Goal: Navigation & Orientation: Find specific page/section

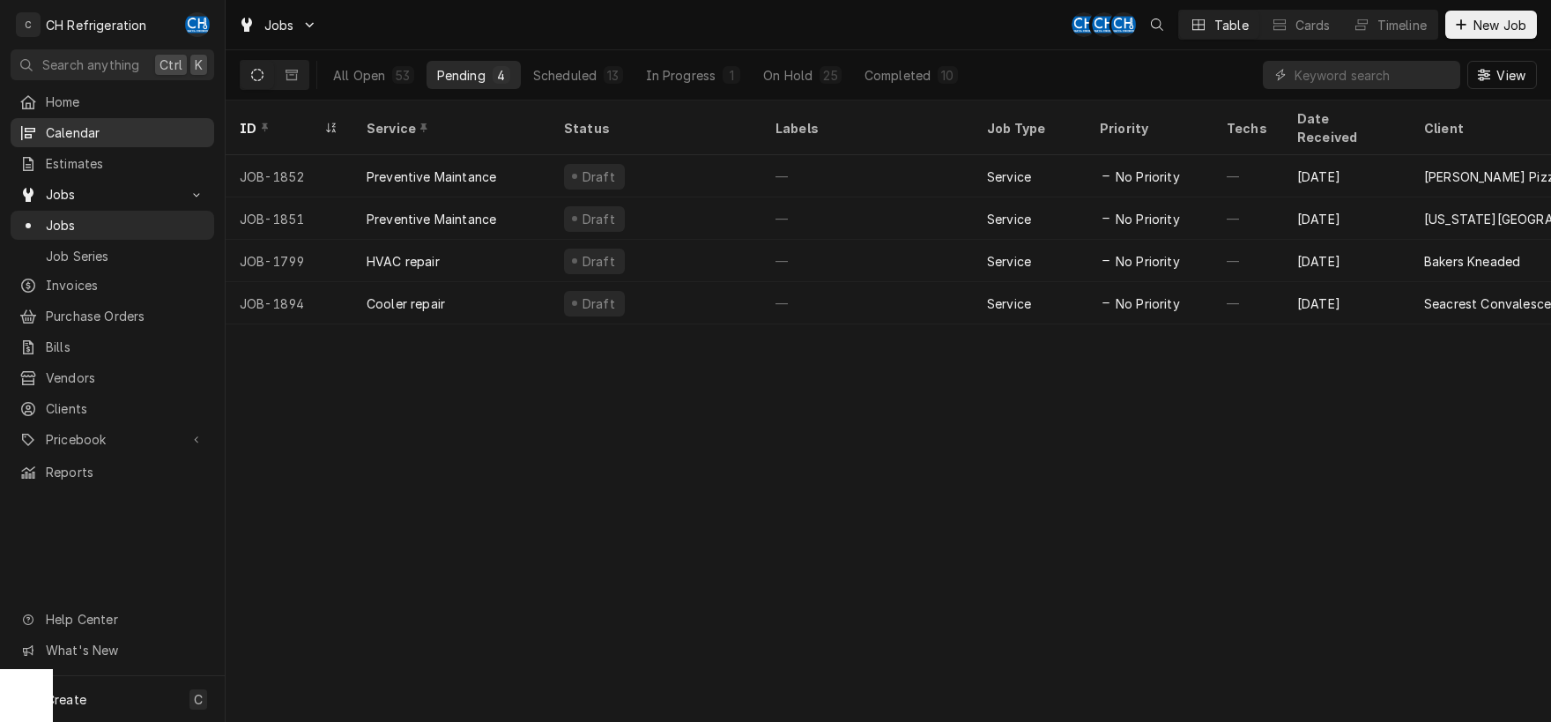
click at [86, 122] on div "Calendar" at bounding box center [112, 133] width 197 height 22
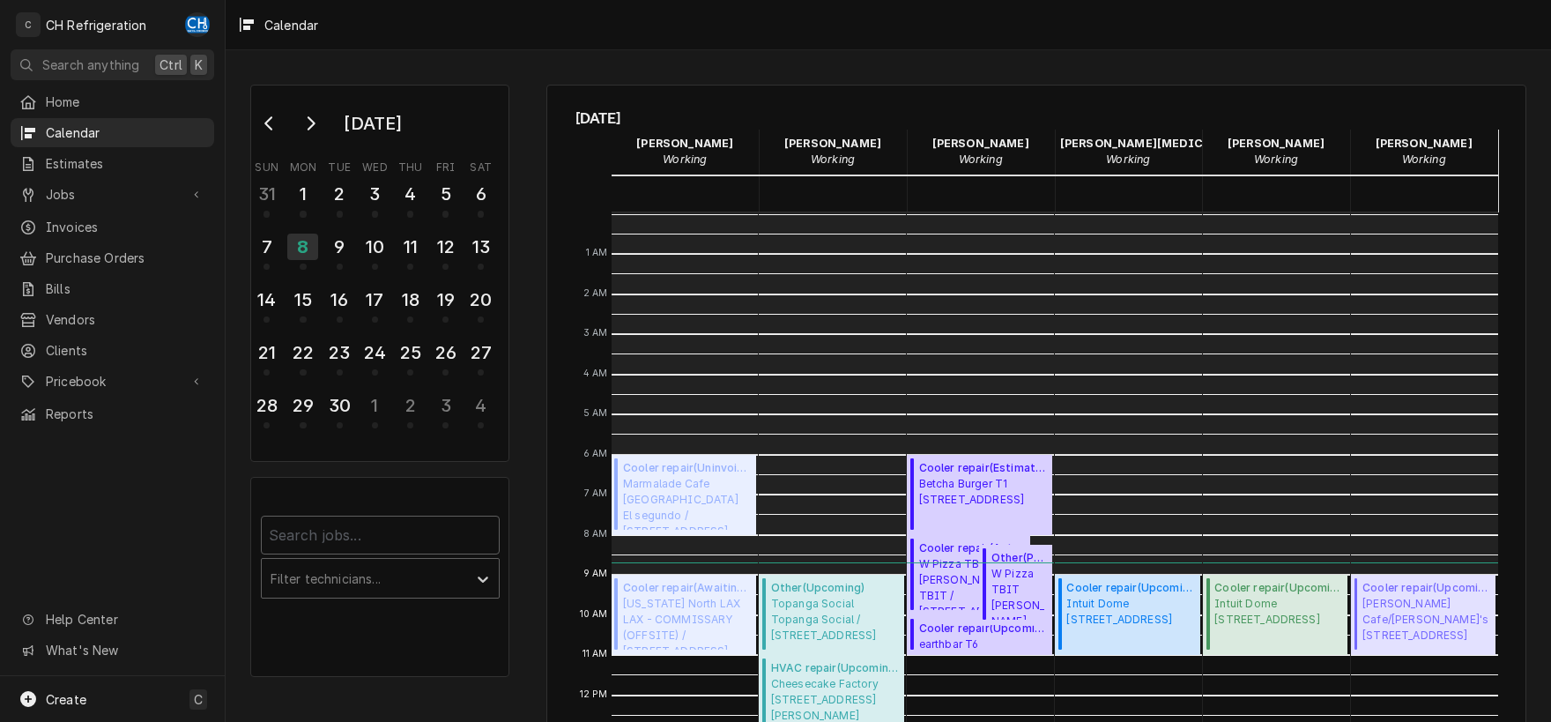
scroll to position [361, 0]
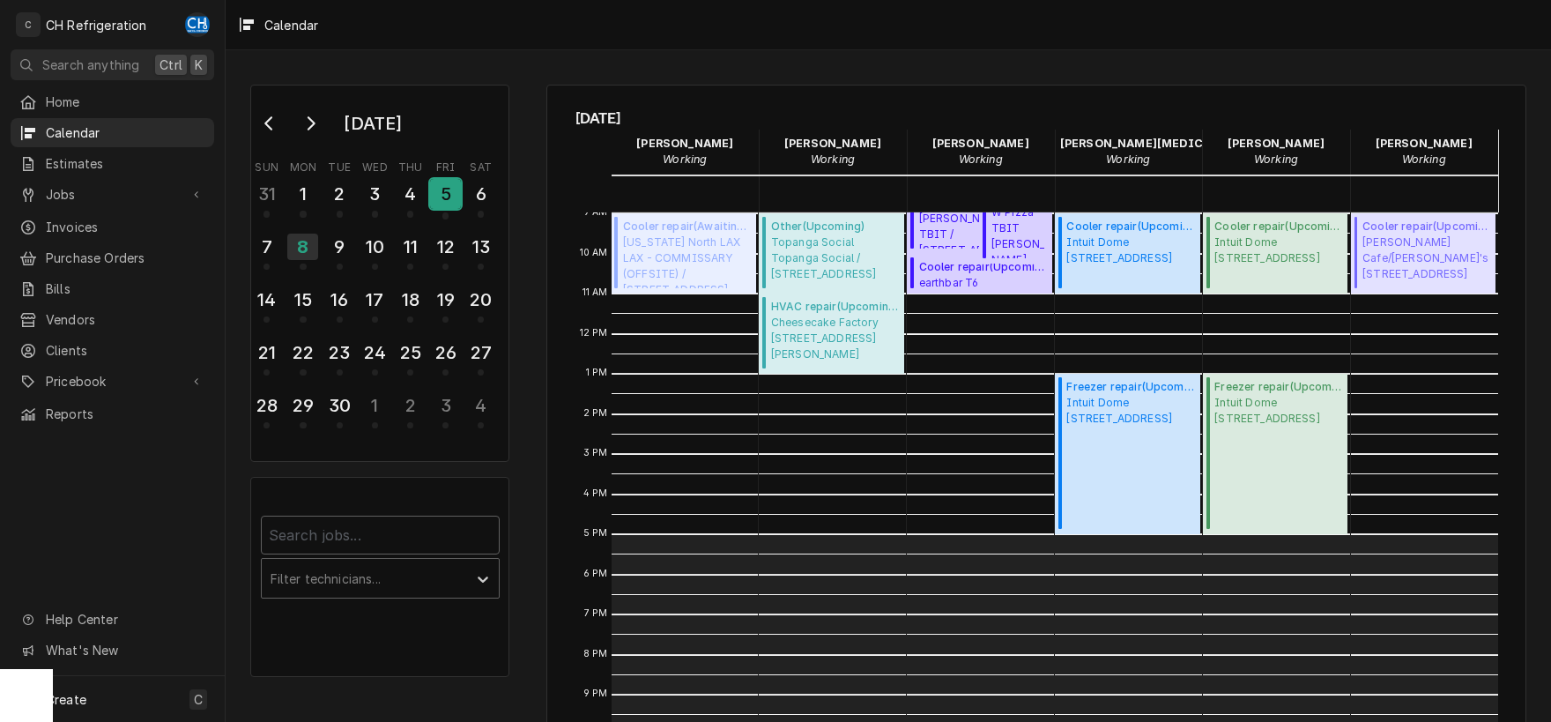
click at [436, 181] on div "5" at bounding box center [445, 194] width 31 height 30
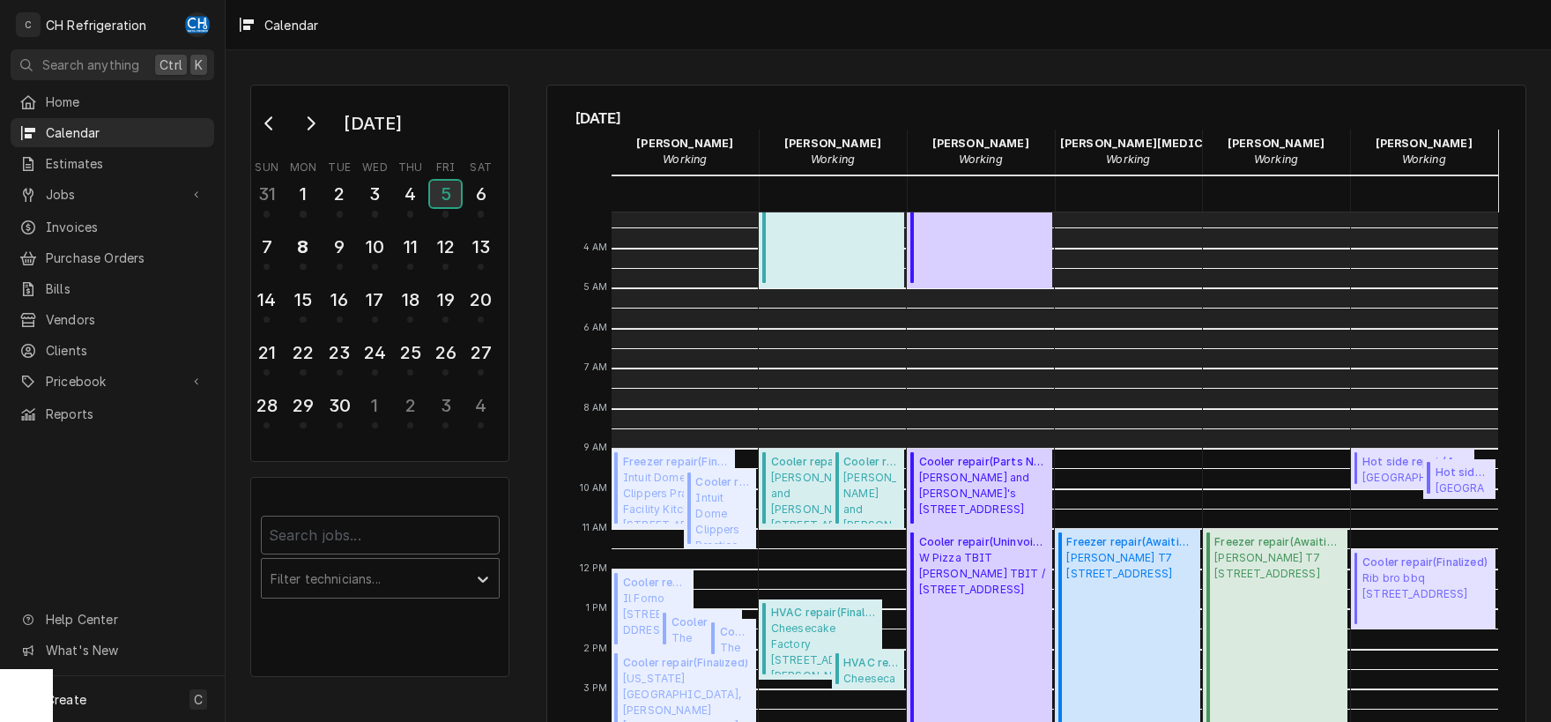
scroll to position [0, 0]
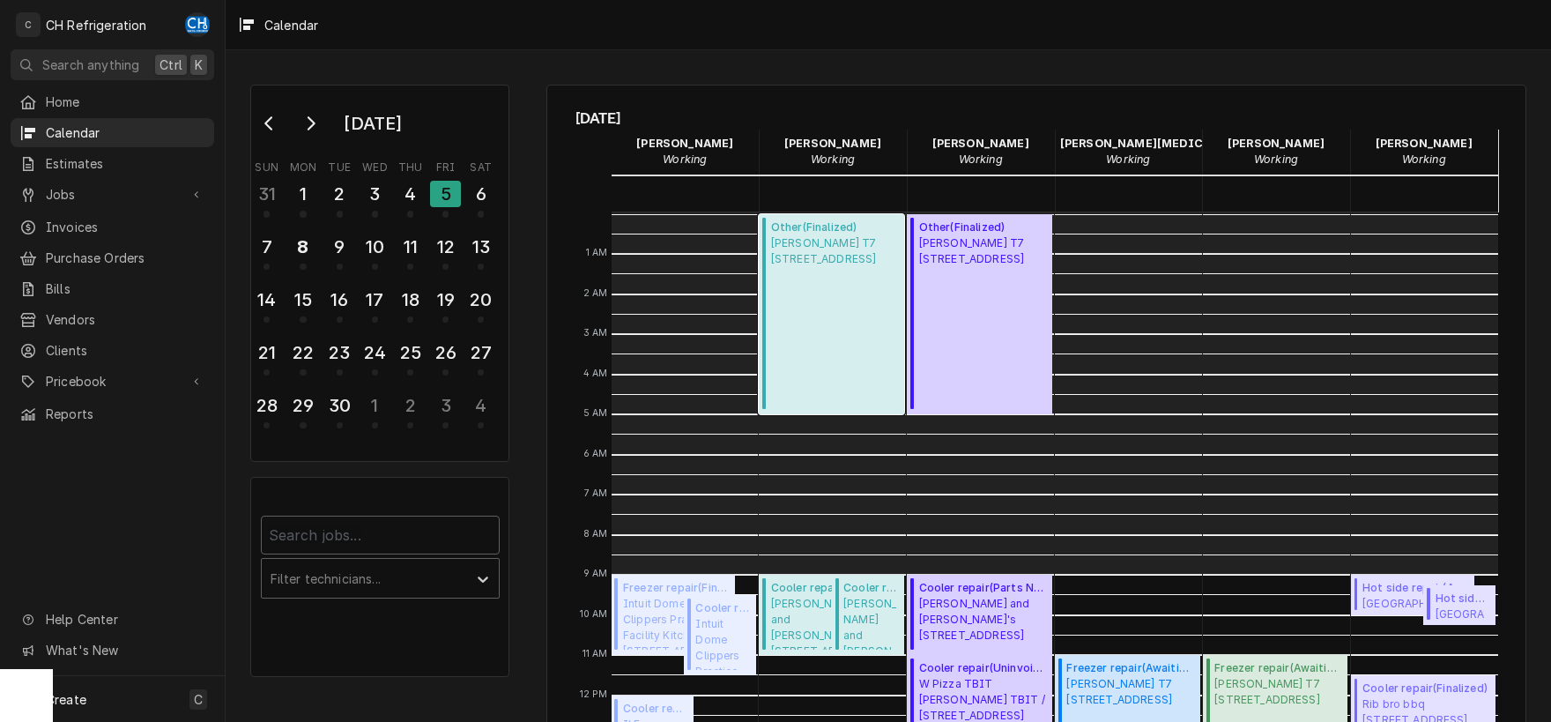
click at [806, 302] on div "Other ( Finalized ) Wolfgang Puck T7 7 World Way, Los Angeles, CA 90045" at bounding box center [824, 313] width 106 height 189
click at [271, 136] on button "Go to previous month" at bounding box center [269, 123] width 35 height 28
click at [459, 411] on div "29" at bounding box center [445, 405] width 31 height 30
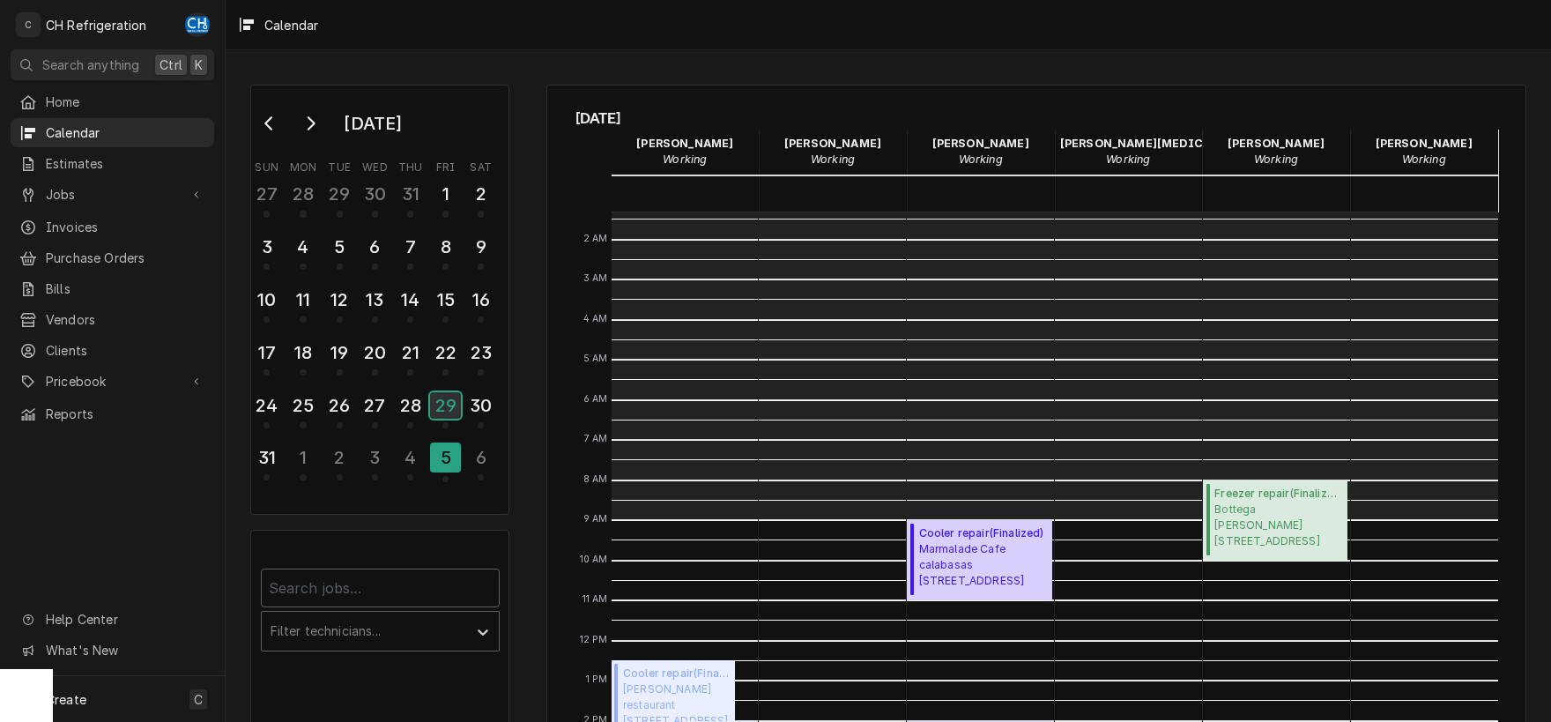
scroll to position [92, 0]
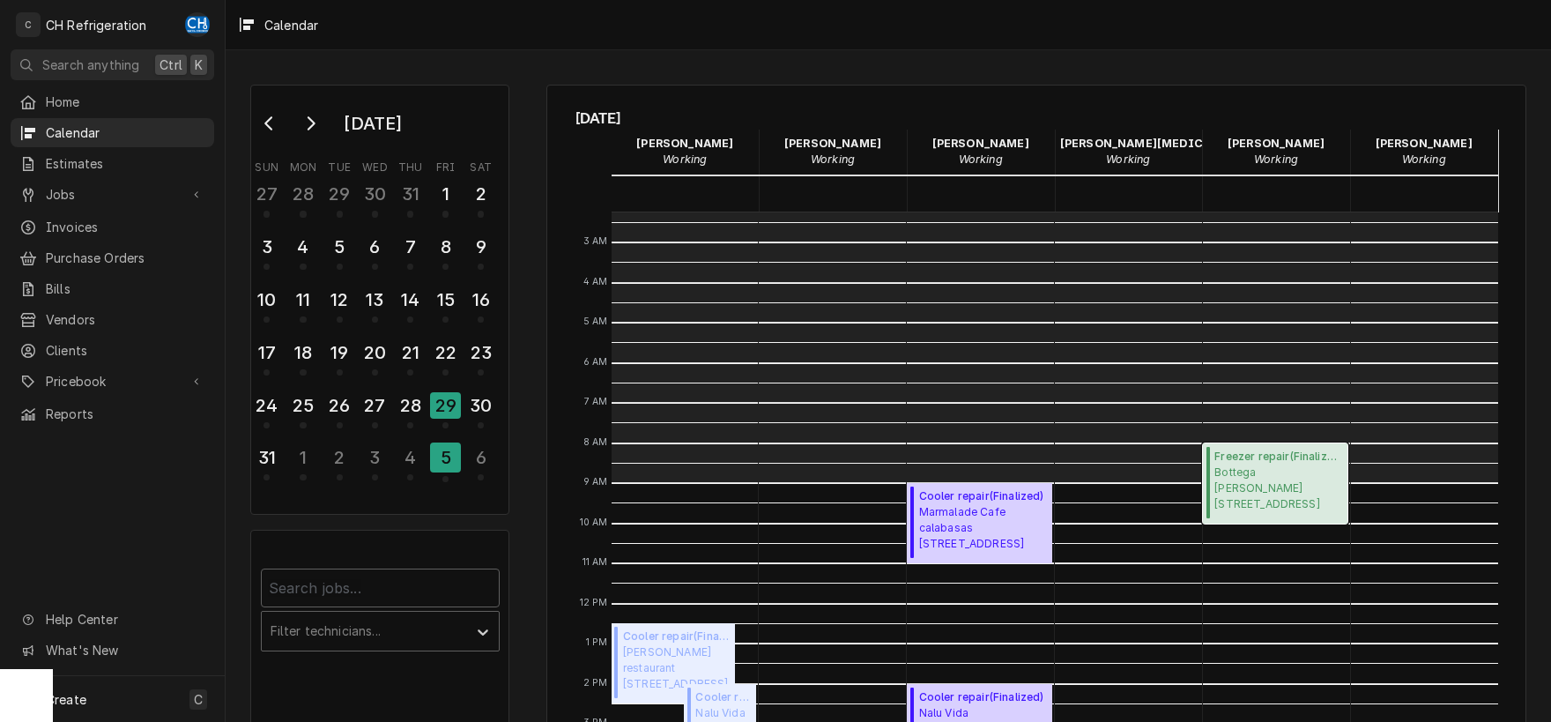
click at [1308, 485] on span "Bottega Louie PK 617 W 7th Street BSMT, Los Angeles, CA 90017" at bounding box center [1278, 488] width 128 height 48
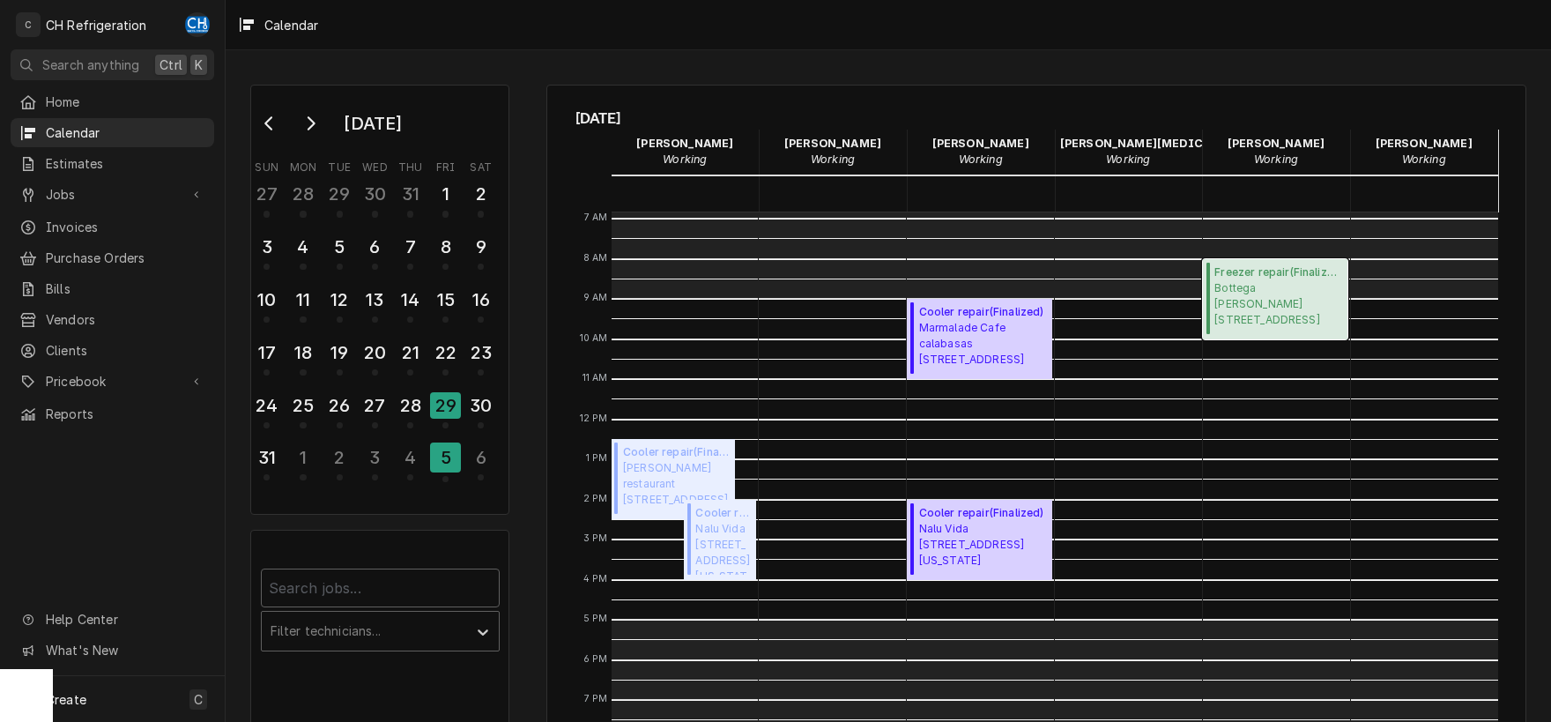
scroll to position [428, 0]
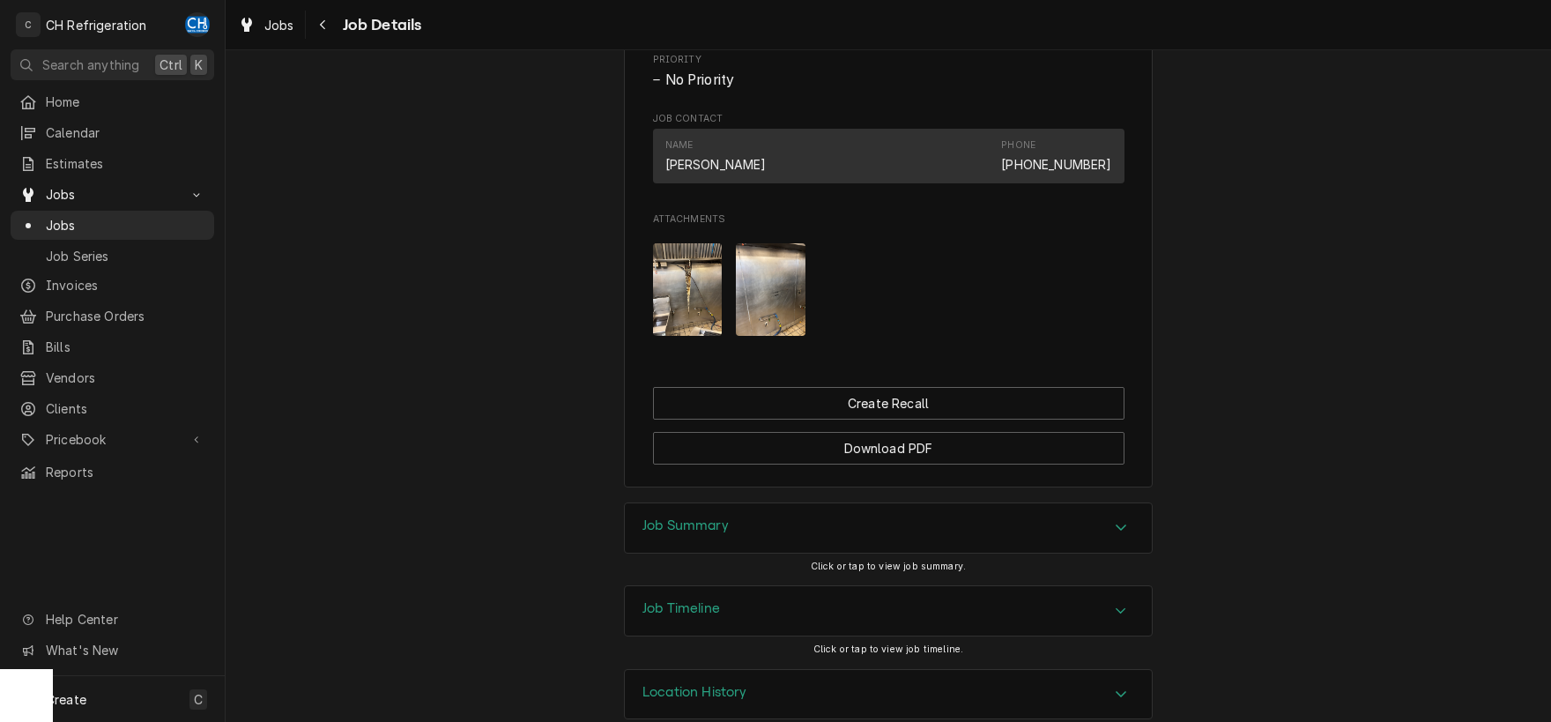
scroll to position [1051, 0]
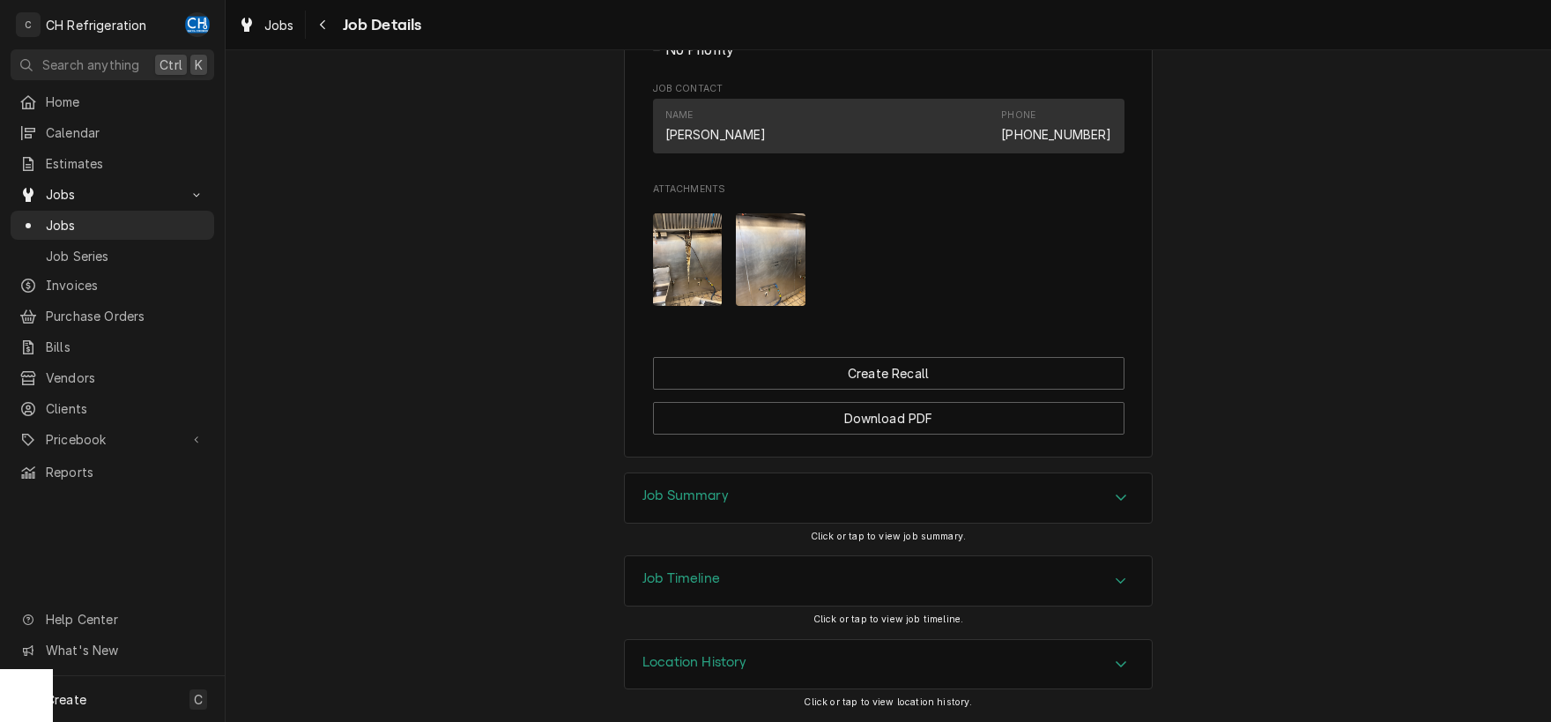
click at [748, 515] on div "Job Summary" at bounding box center [888, 497] width 527 height 49
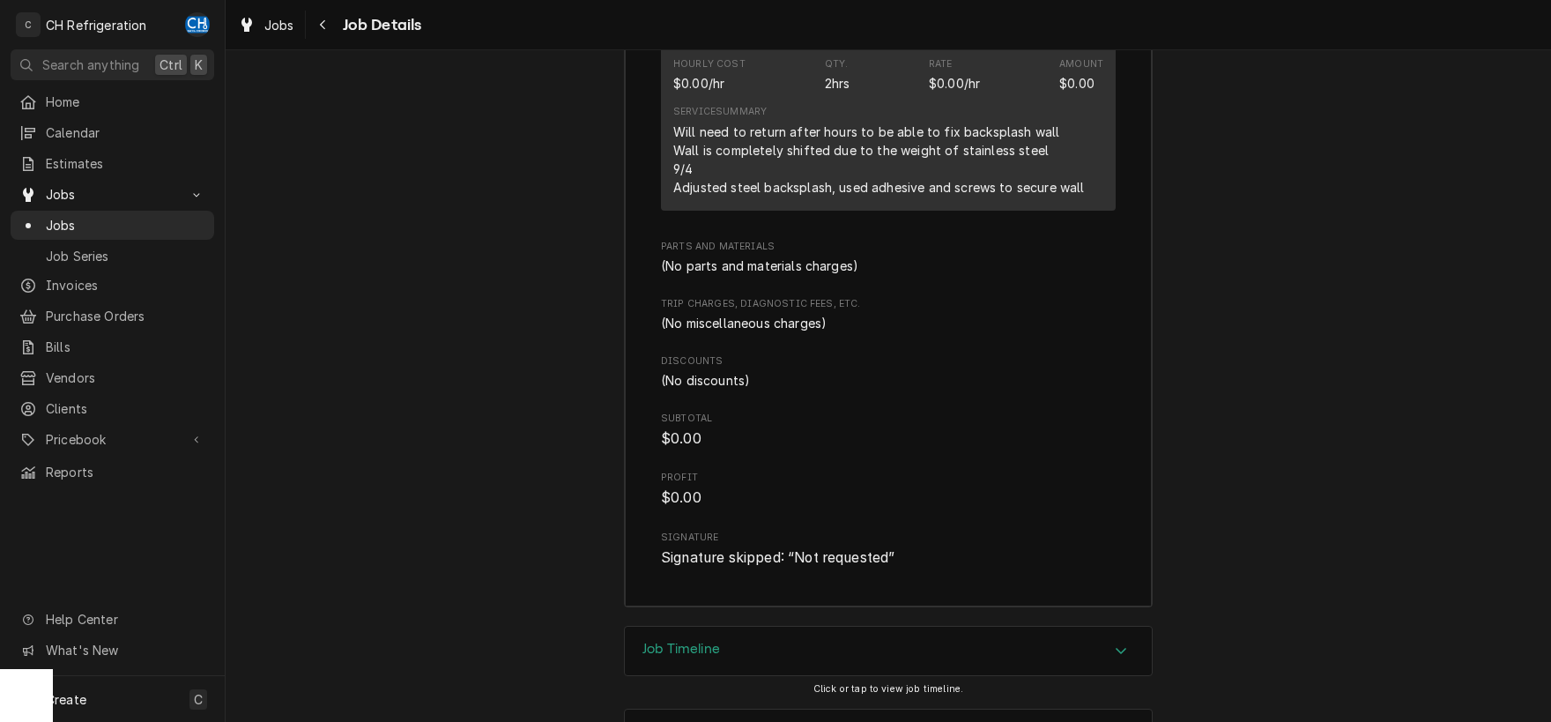
scroll to position [1603, 0]
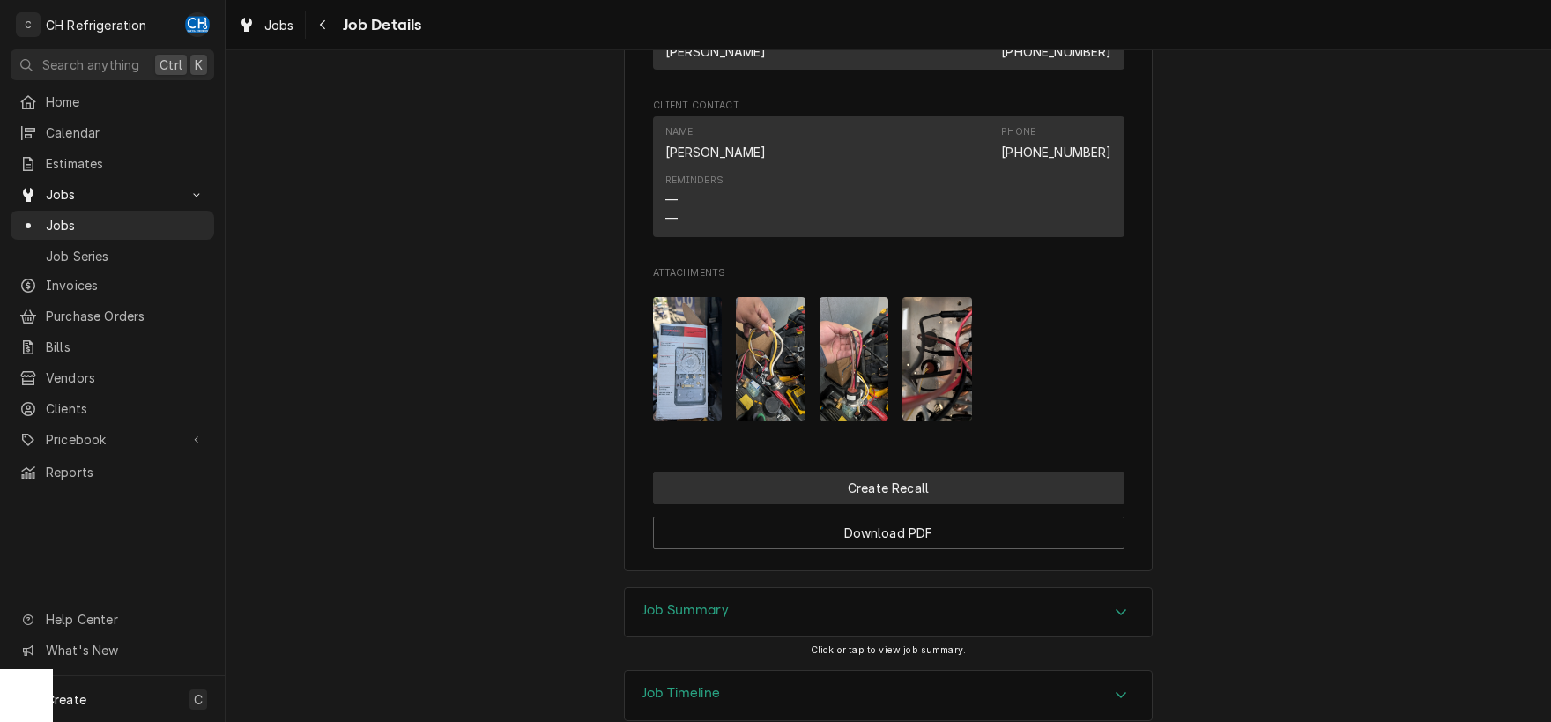
scroll to position [1147, 0]
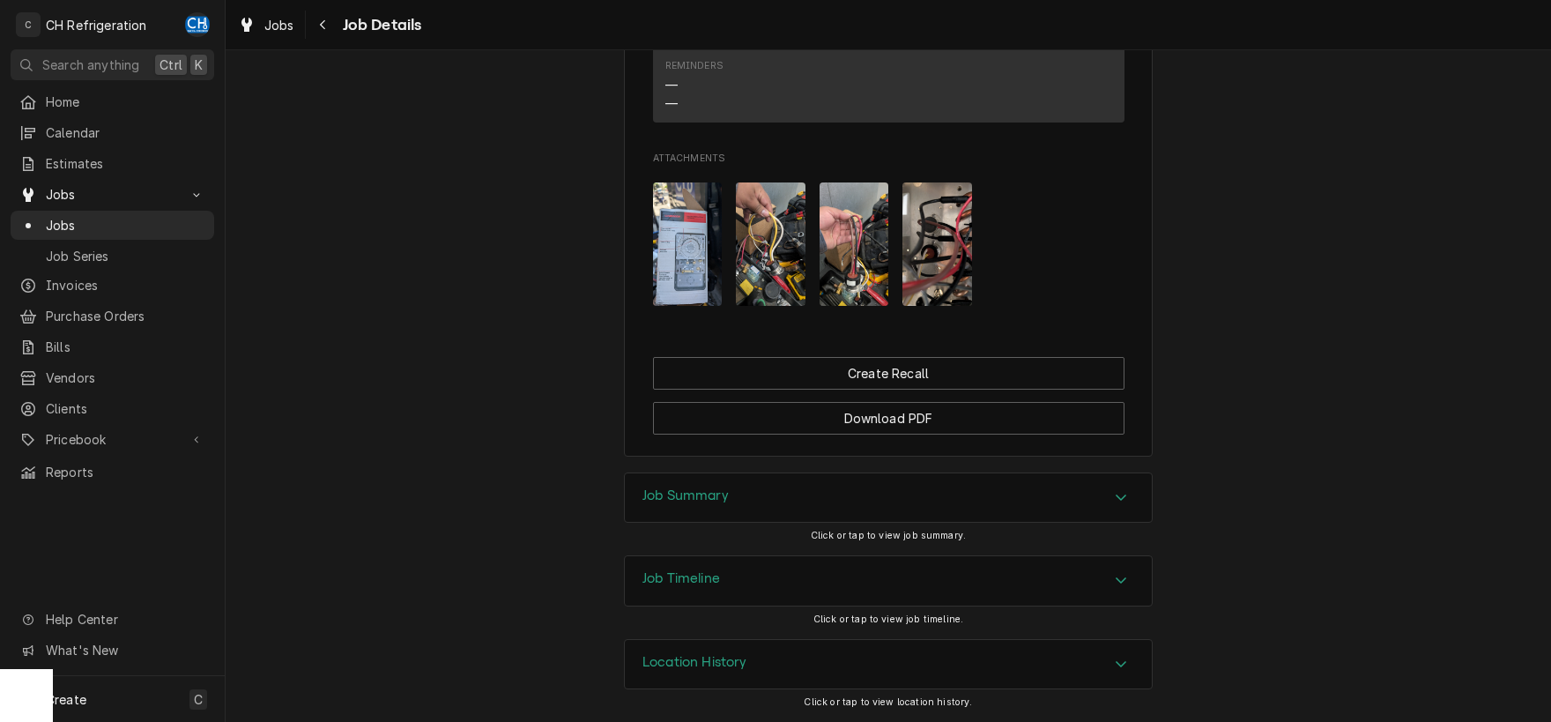
click at [922, 576] on div "Job Timeline" at bounding box center [888, 580] width 527 height 49
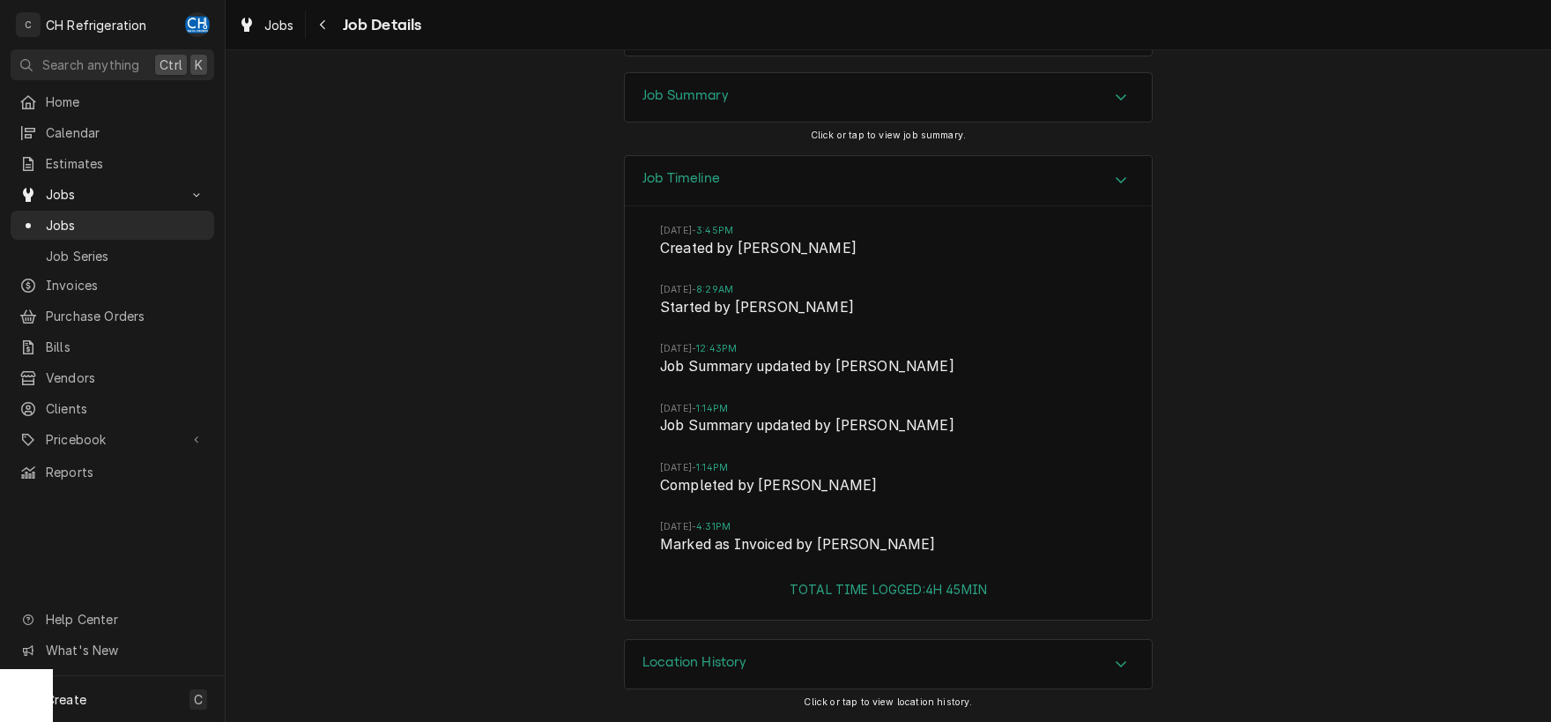
scroll to position [1548, 0]
